Goal: Entertainment & Leisure: Consume media (video, audio)

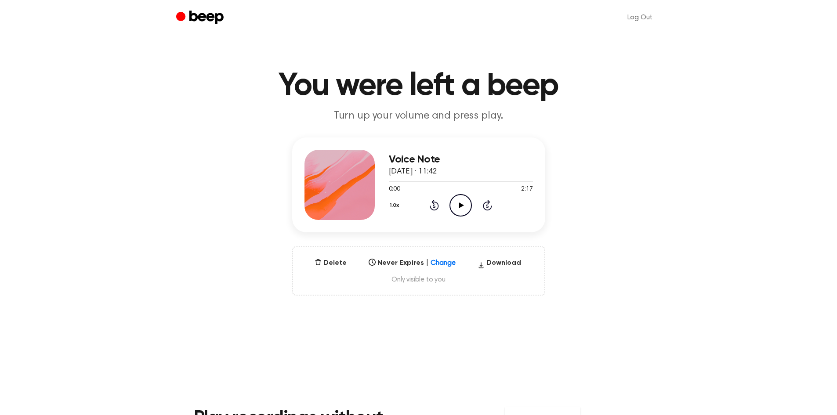
click at [458, 215] on icon "Play Audio" at bounding box center [460, 205] width 22 height 22
click at [461, 206] on icon at bounding box center [461, 205] width 5 height 6
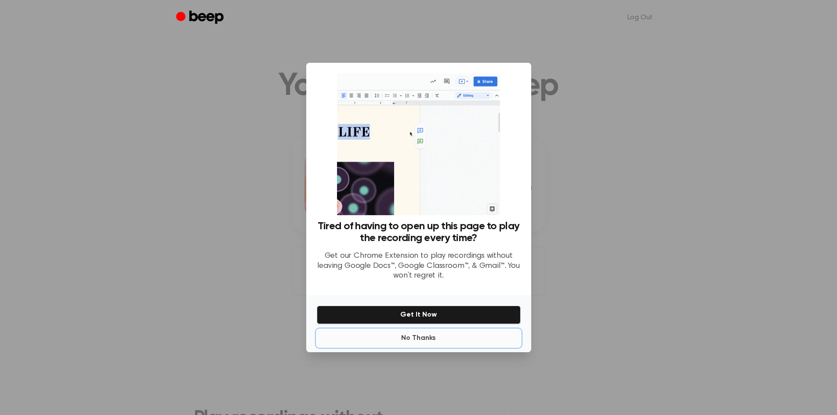
click at [426, 336] on button "No Thanks" at bounding box center [419, 338] width 204 height 18
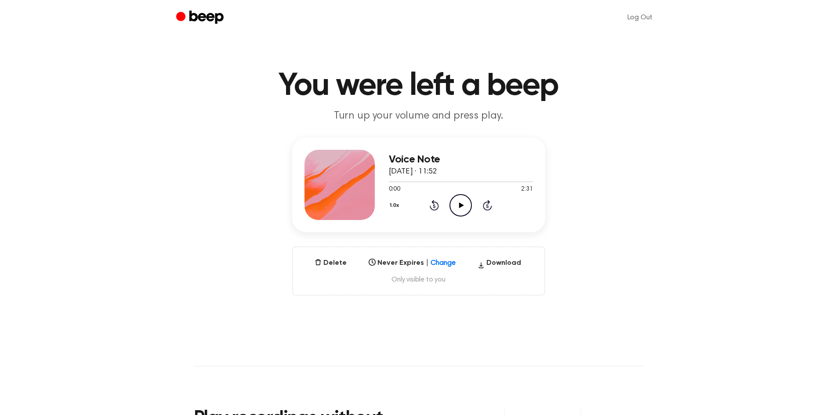
click at [463, 205] on icon at bounding box center [461, 205] width 5 height 6
